Goal: Obtain resource: Obtain resource

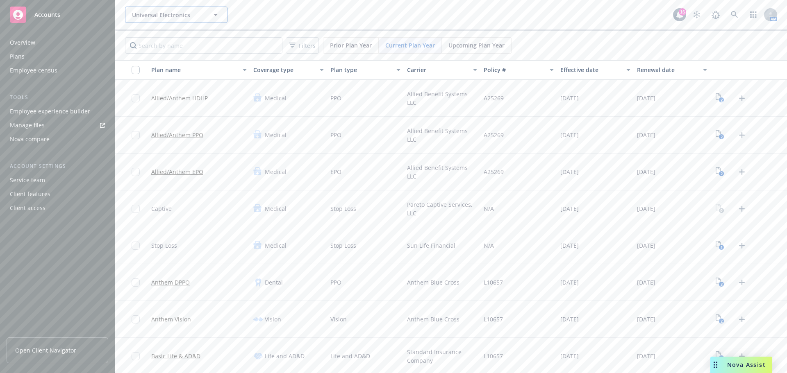
click at [195, 18] on span "Universal Electronics" at bounding box center [167, 15] width 71 height 9
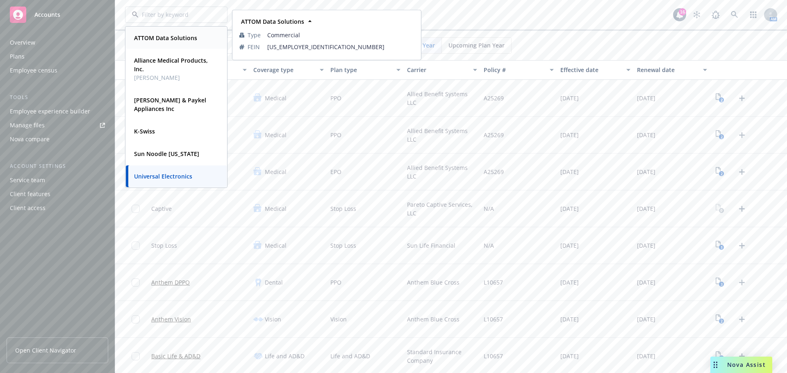
click at [185, 36] on strong "ATTOM Data Solutions" at bounding box center [165, 38] width 63 height 8
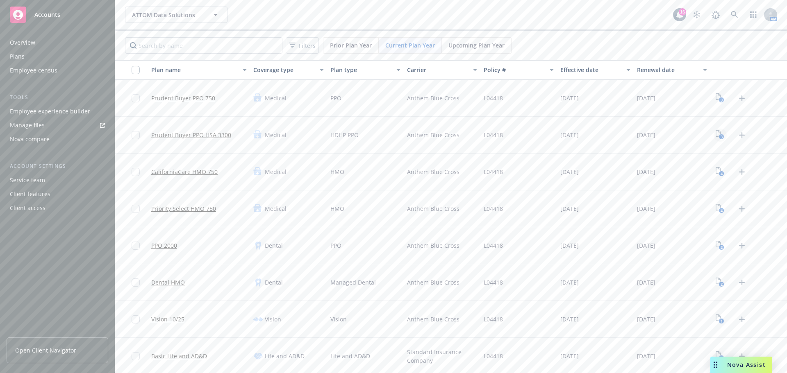
click at [715, 134] on icon "3" at bounding box center [719, 134] width 9 height 9
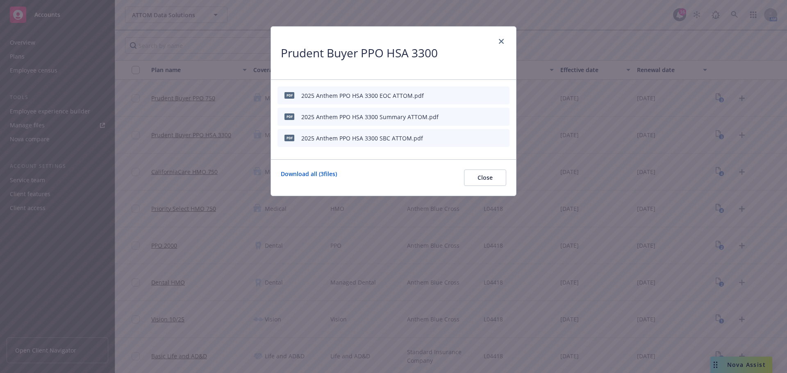
click at [487, 93] on icon "preview file" at bounding box center [488, 96] width 7 height 6
click at [484, 117] on div at bounding box center [483, 117] width 45 height 8
click at [487, 117] on icon "preview file" at bounding box center [488, 117] width 7 height 6
